Goal: Check status: Check status

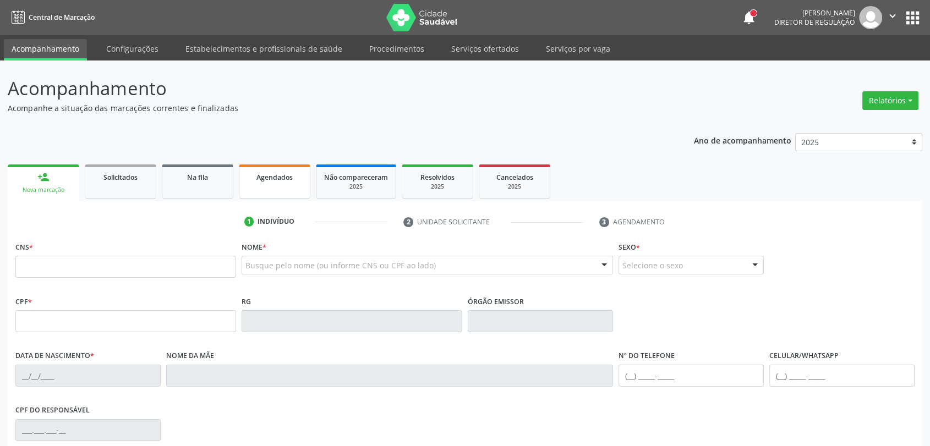
click at [285, 171] on div "Agendados" at bounding box center [274, 177] width 55 height 12
select select "8"
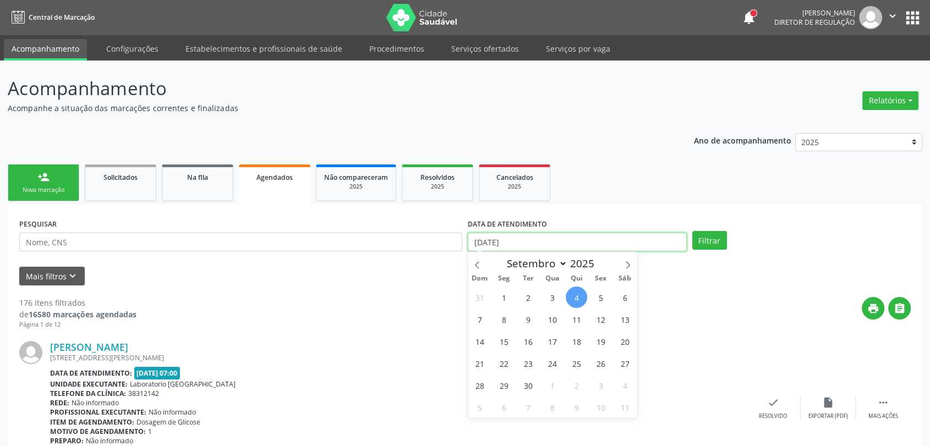
click at [519, 247] on input "[DATE]" at bounding box center [577, 242] width 219 height 19
click at [555, 299] on span "3" at bounding box center [552, 297] width 21 height 21
type input "[DATE]"
click at [555, 299] on span "3" at bounding box center [552, 297] width 21 height 21
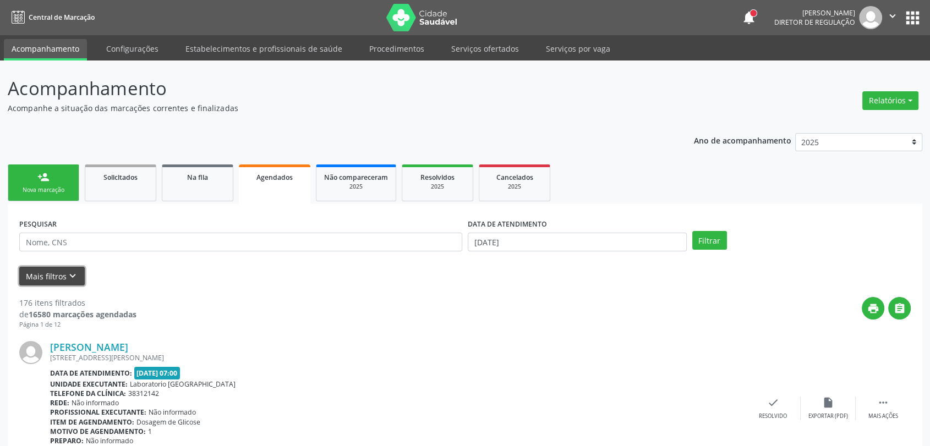
click at [78, 267] on button "Mais filtros keyboard_arrow_down" at bounding box center [52, 276] width 66 height 19
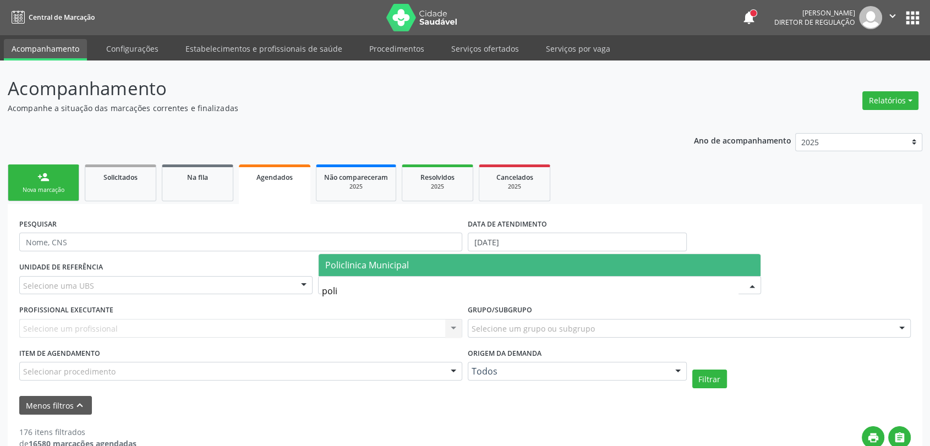
type input "polic"
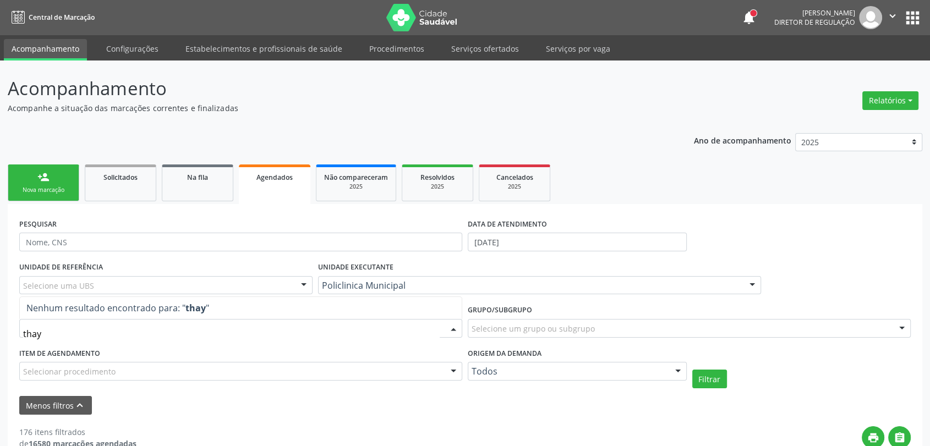
type input "tha"
click at [702, 385] on button "Filtrar" at bounding box center [710, 379] width 35 height 19
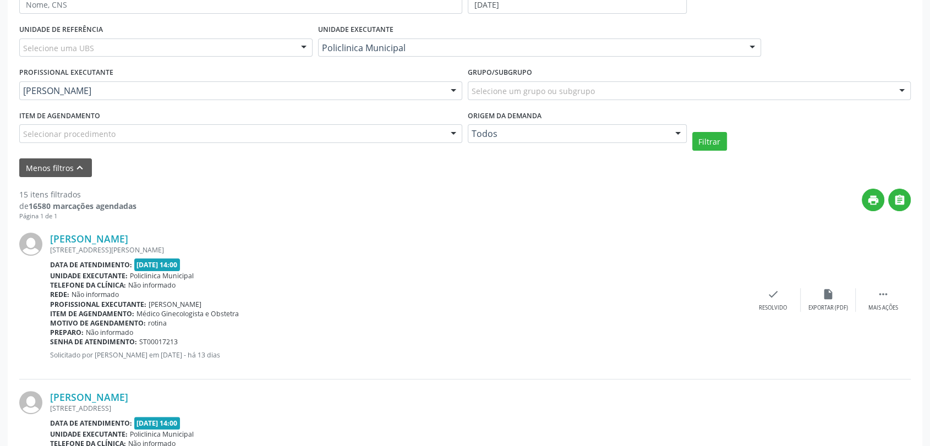
scroll to position [244, 0]
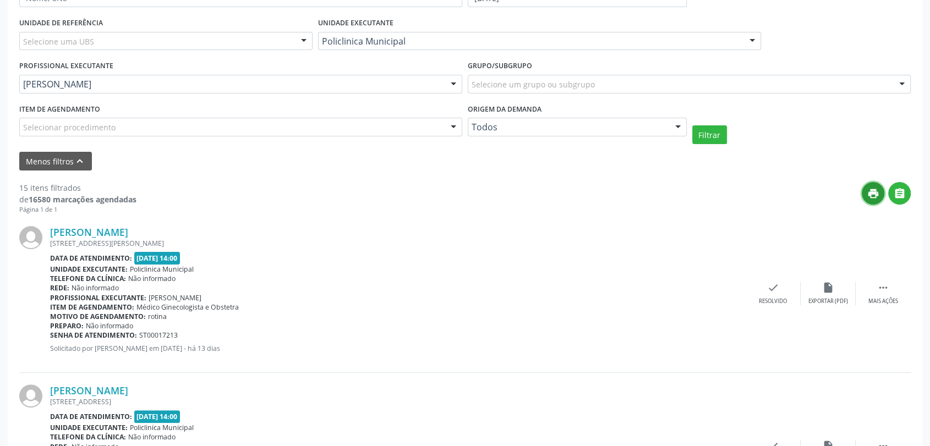
click at [866, 195] on button "print" at bounding box center [873, 193] width 23 height 23
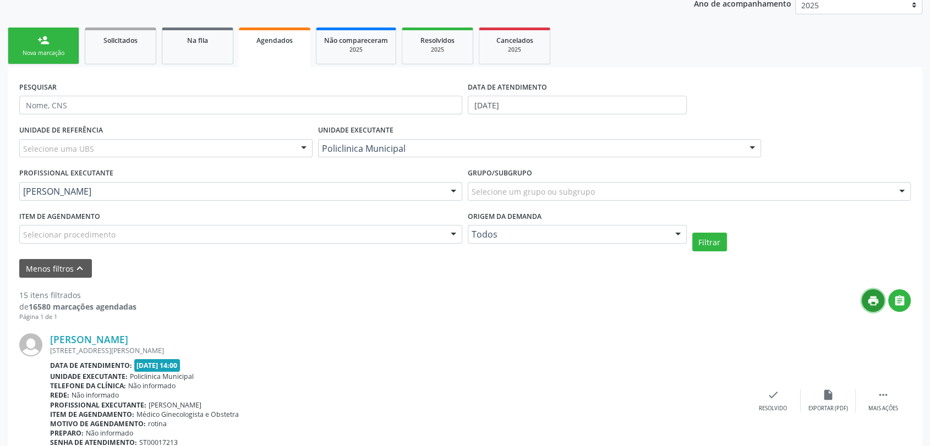
scroll to position [122, 0]
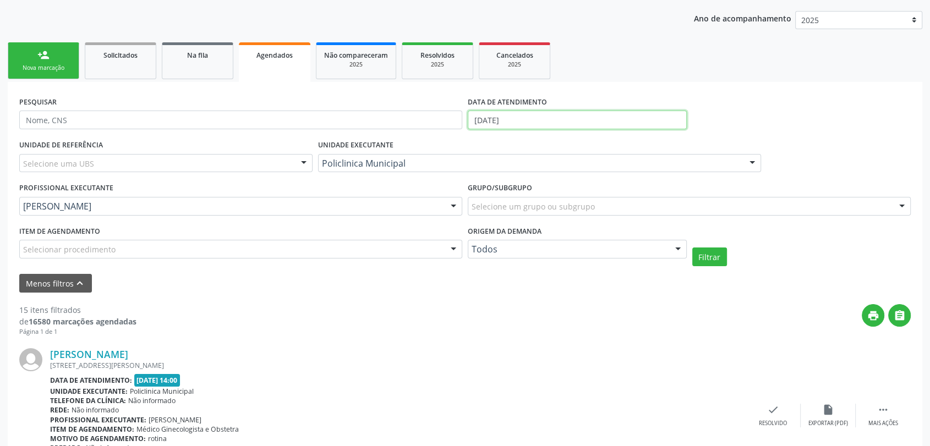
click at [544, 115] on input "[DATE]" at bounding box center [577, 120] width 219 height 19
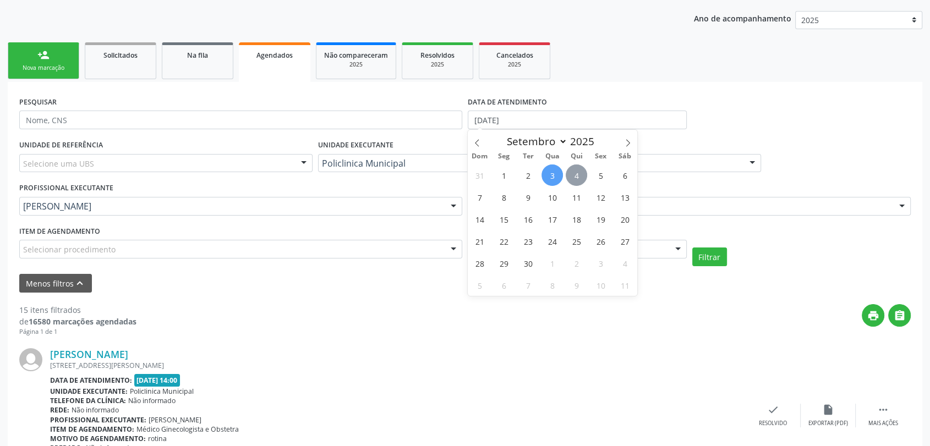
click at [576, 173] on span "4" at bounding box center [576, 175] width 21 height 21
type input "[DATE]"
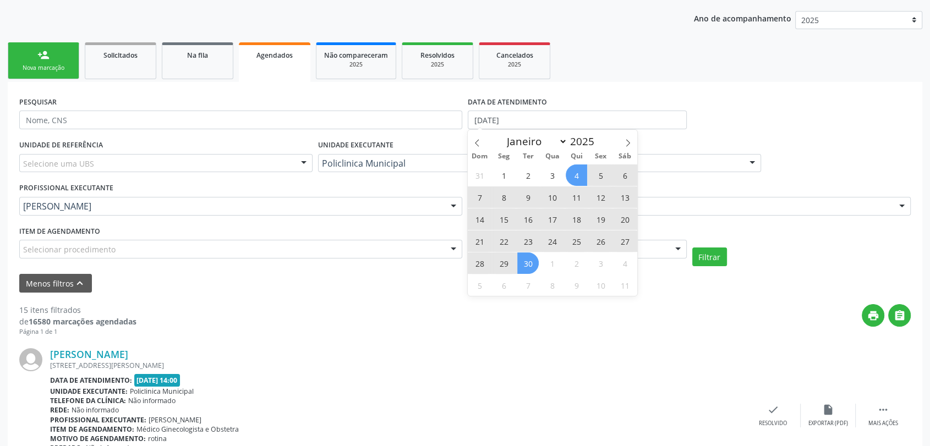
click at [529, 263] on span "30" at bounding box center [528, 263] width 21 height 21
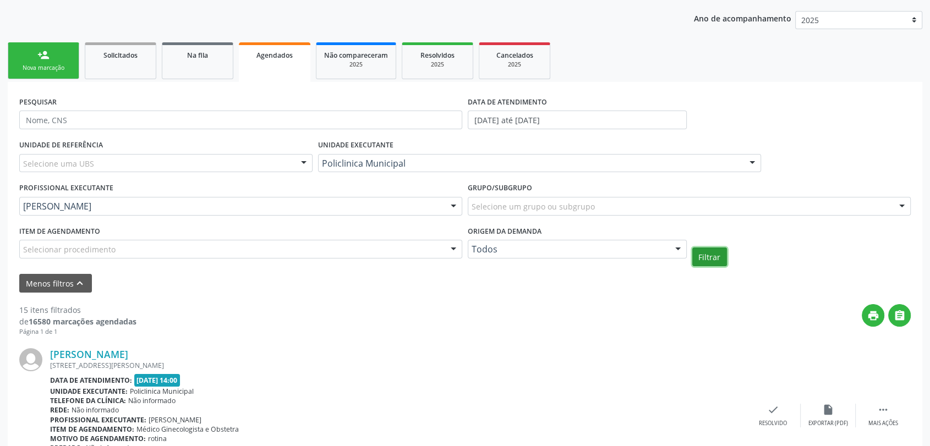
click at [713, 263] on button "Filtrar" at bounding box center [710, 257] width 35 height 19
click at [538, 121] on input "[DATE] até [DATE]" at bounding box center [577, 120] width 219 height 19
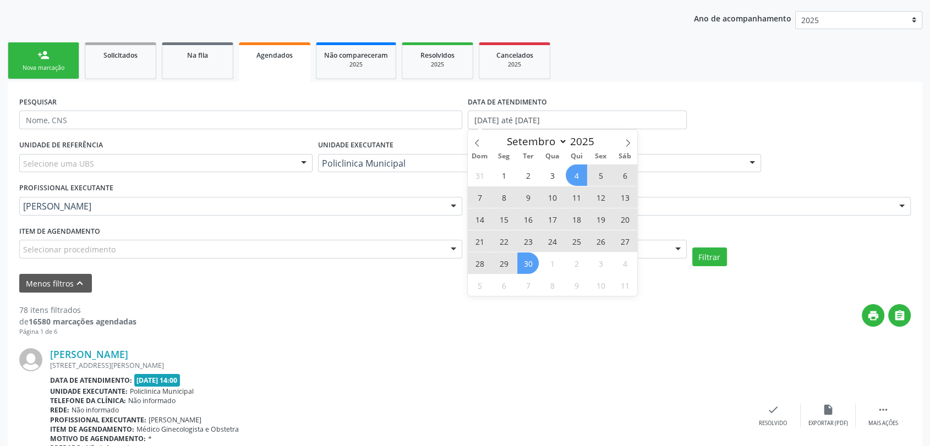
click at [575, 171] on span "4" at bounding box center [576, 175] width 21 height 21
type input "[DATE]"
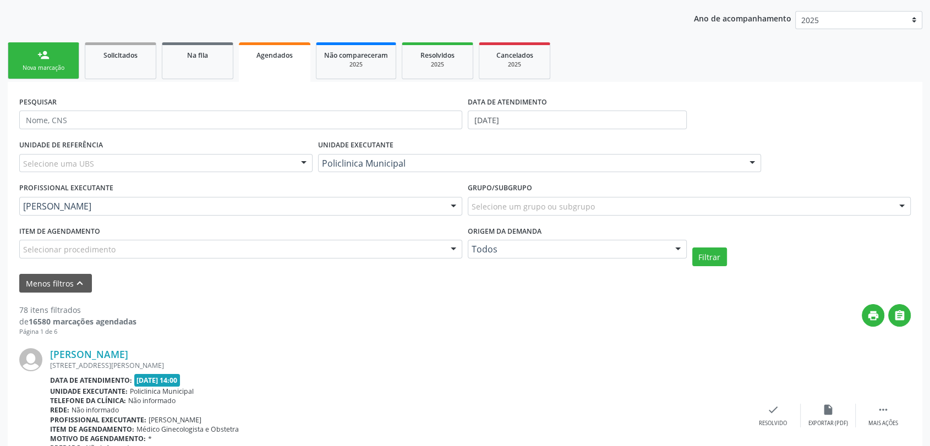
click at [575, 171] on div "Policlinica Municipal Todos as unidades 3 Grupamento de Bombeiros Abfisio [PERS…" at bounding box center [539, 163] width 443 height 19
click at [258, 132] on div "PESQUISAR" at bounding box center [241, 115] width 449 height 43
click at [702, 261] on button "Filtrar" at bounding box center [710, 257] width 35 height 19
click at [872, 313] on icon "print" at bounding box center [874, 316] width 12 height 12
click at [524, 120] on body "Central de Marcação notifications [PERSON_NAME] Diretor de regulação  Configur…" at bounding box center [465, 101] width 930 height 446
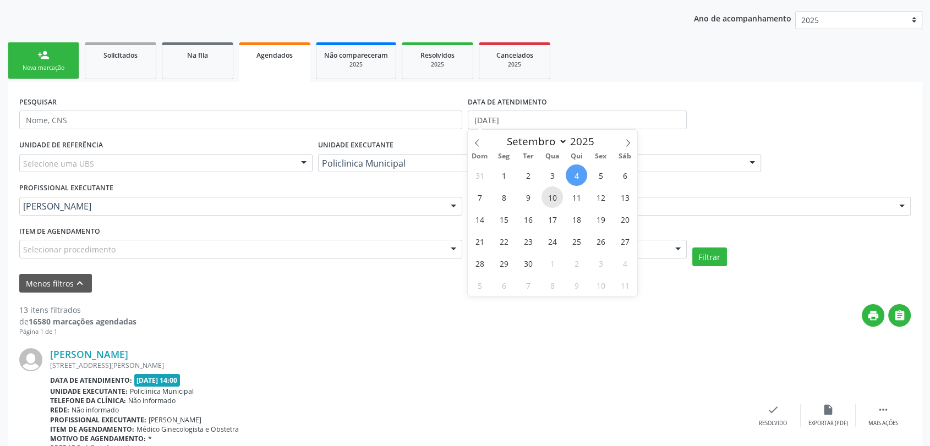
click at [551, 199] on span "10" at bounding box center [552, 197] width 21 height 21
type input "[DATE]"
click at [551, 199] on span "10" at bounding box center [552, 197] width 21 height 21
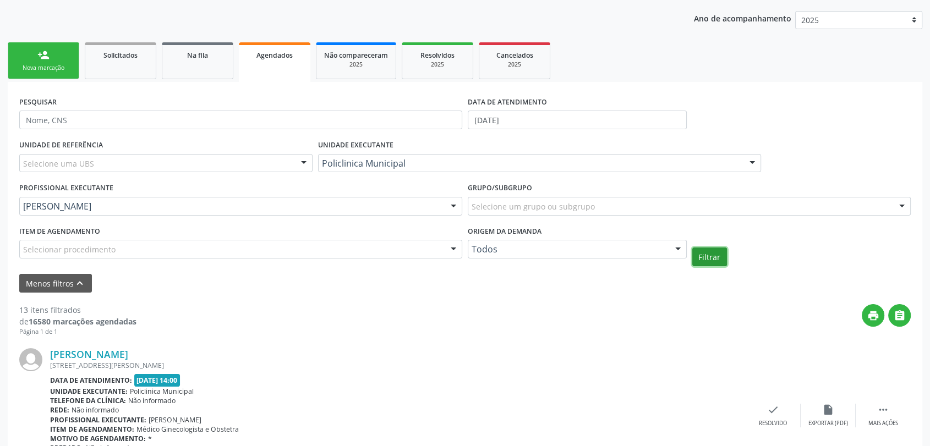
click at [698, 257] on button "Filtrar" at bounding box center [710, 257] width 35 height 19
click at [873, 318] on icon "print" at bounding box center [874, 316] width 12 height 12
